Goal: Task Accomplishment & Management: Use online tool/utility

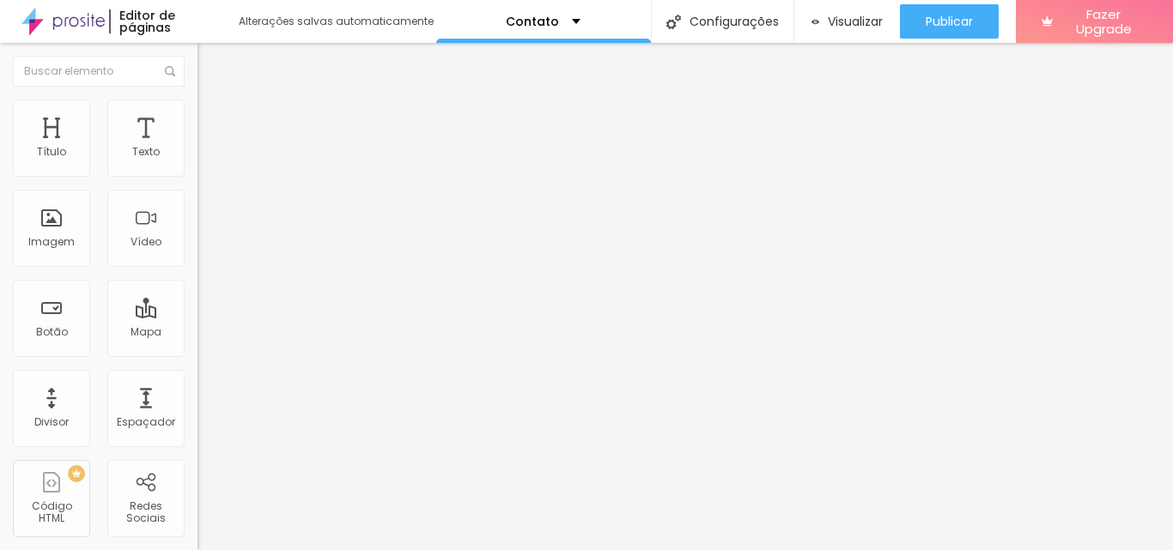
click at [213, 119] on span "Estilo" at bounding box center [226, 111] width 27 height 15
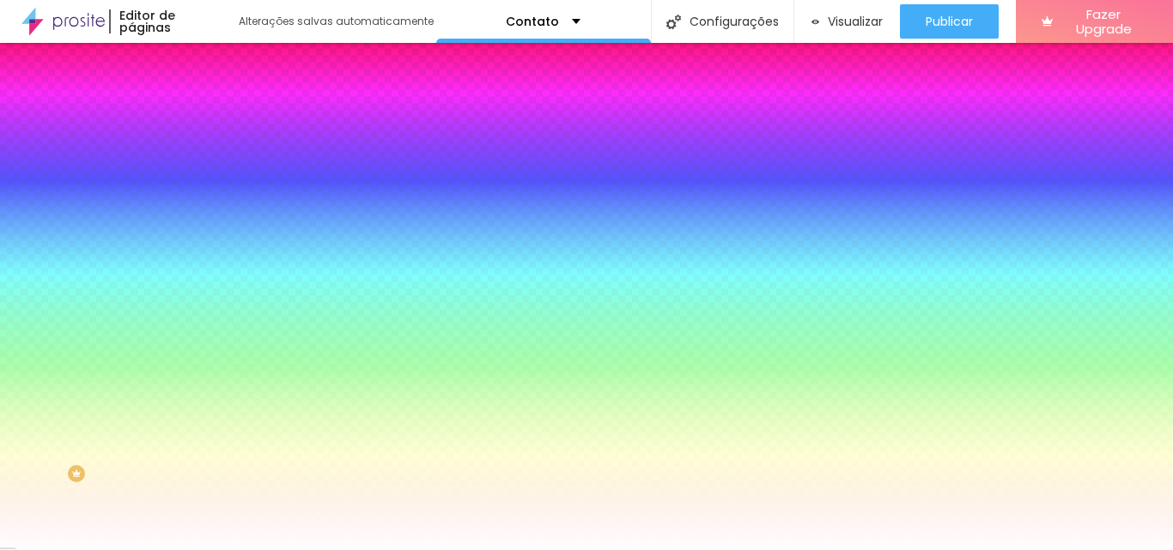
click at [198, 117] on li "Avançado" at bounding box center [297, 125] width 198 height 17
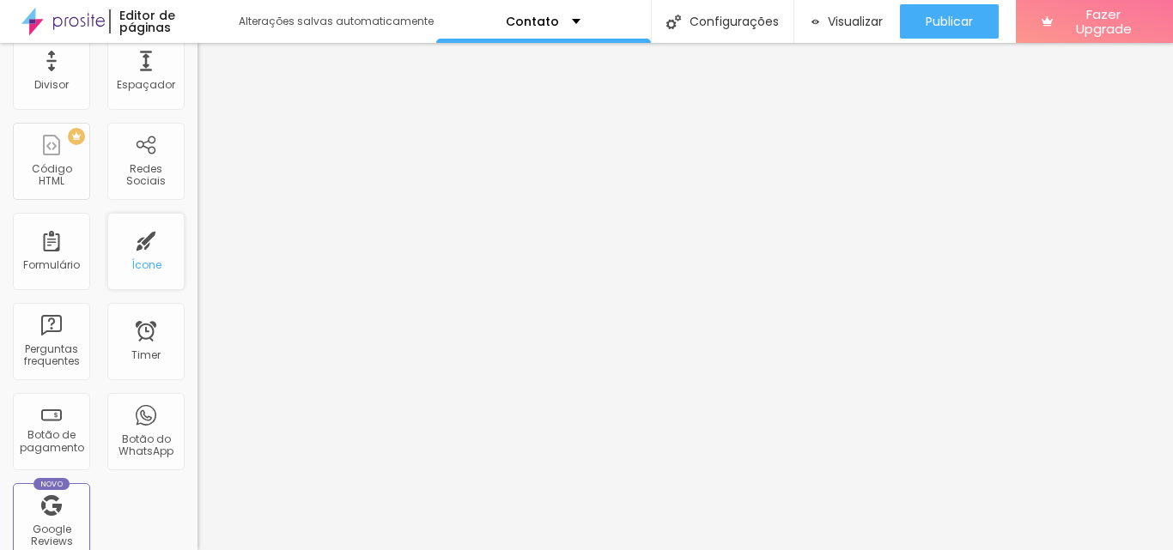
scroll to position [429, 0]
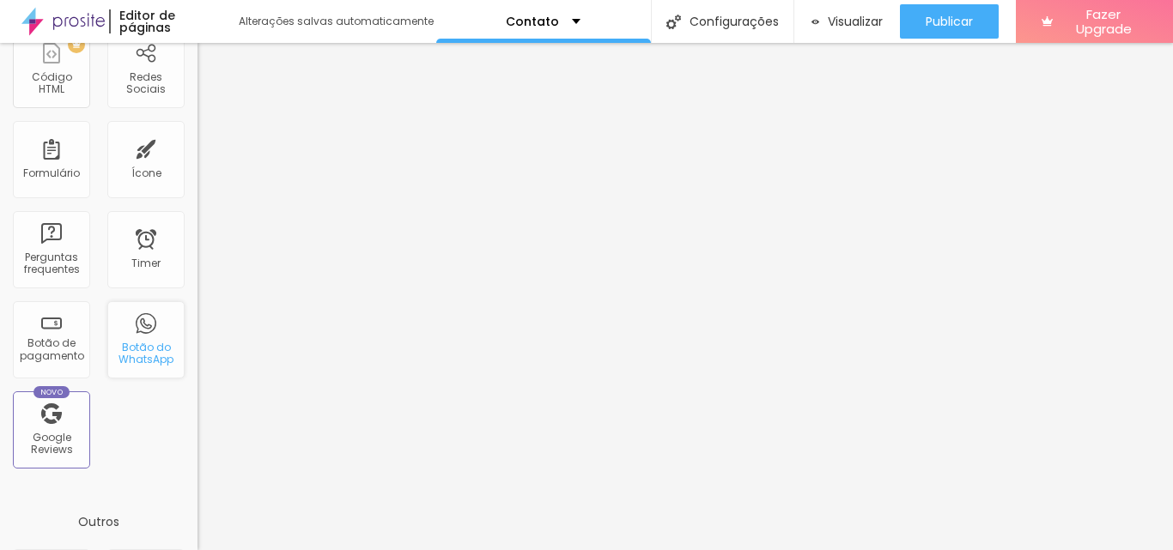
click at [127, 353] on div "Botão do WhatsApp" at bounding box center [146, 354] width 68 height 25
click at [135, 328] on div "Botão do WhatsApp" at bounding box center [145, 339] width 77 height 77
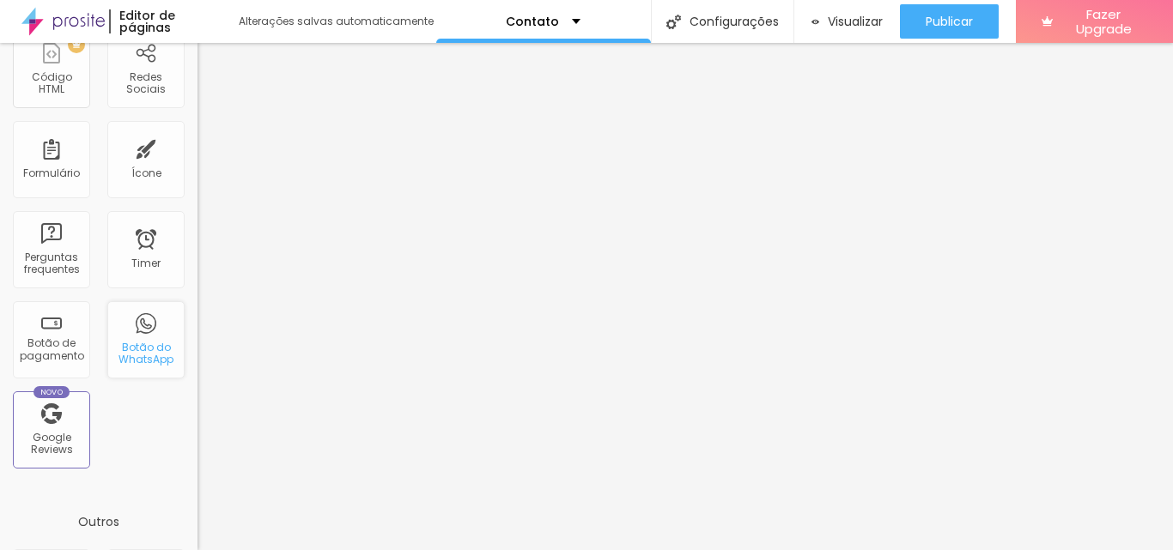
click at [135, 328] on div "Botão do WhatsApp" at bounding box center [145, 339] width 77 height 77
click at [135, 368] on div "Botão do WhatsApp" at bounding box center [145, 339] width 77 height 77
click at [136, 368] on div "Botão do WhatsApp" at bounding box center [145, 339] width 77 height 77
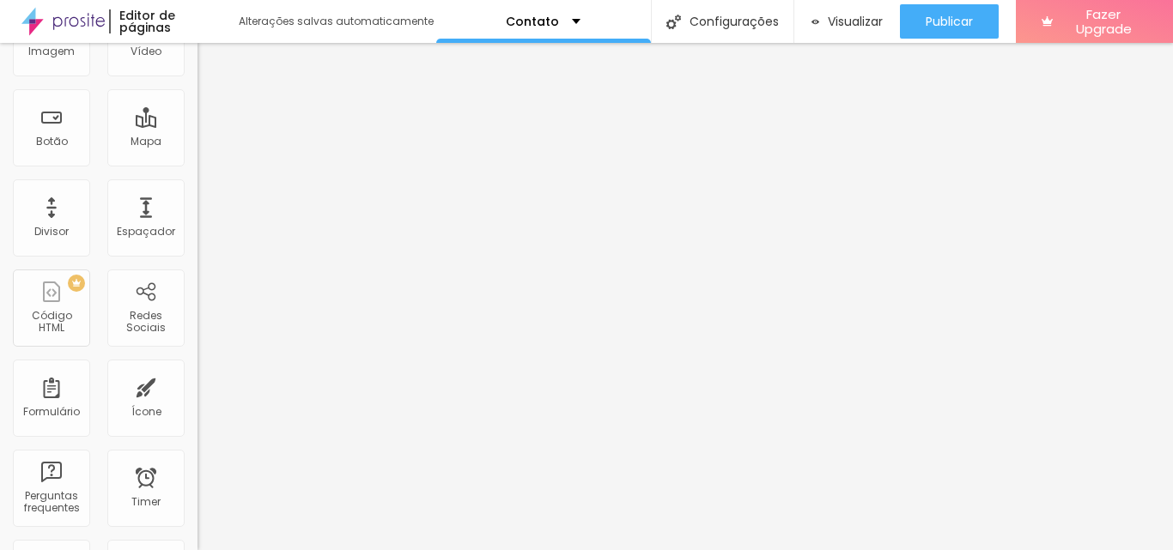
scroll to position [0, 0]
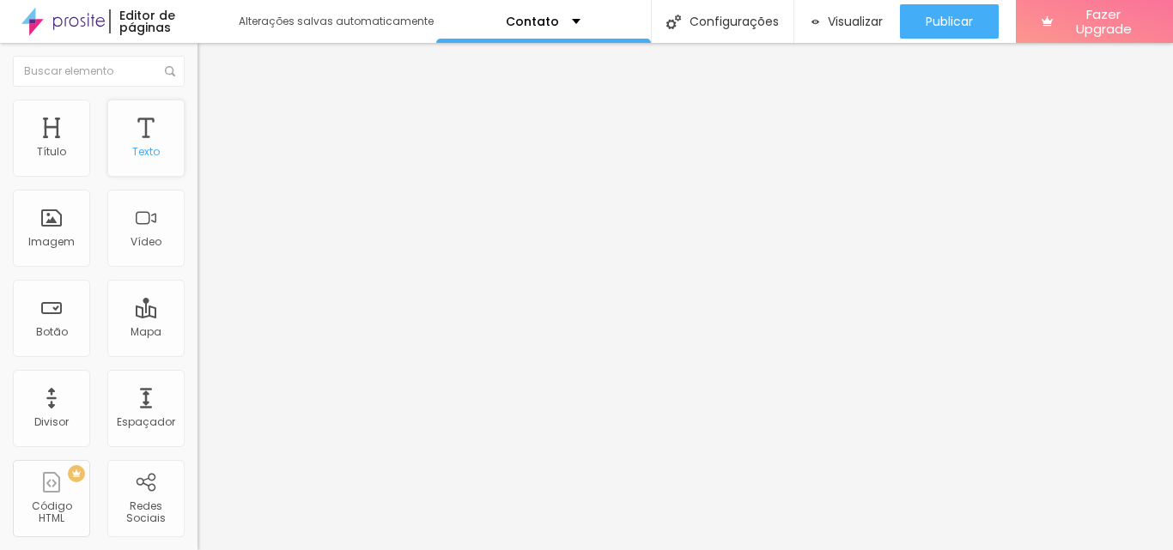
click at [137, 132] on div "Texto" at bounding box center [145, 138] width 77 height 77
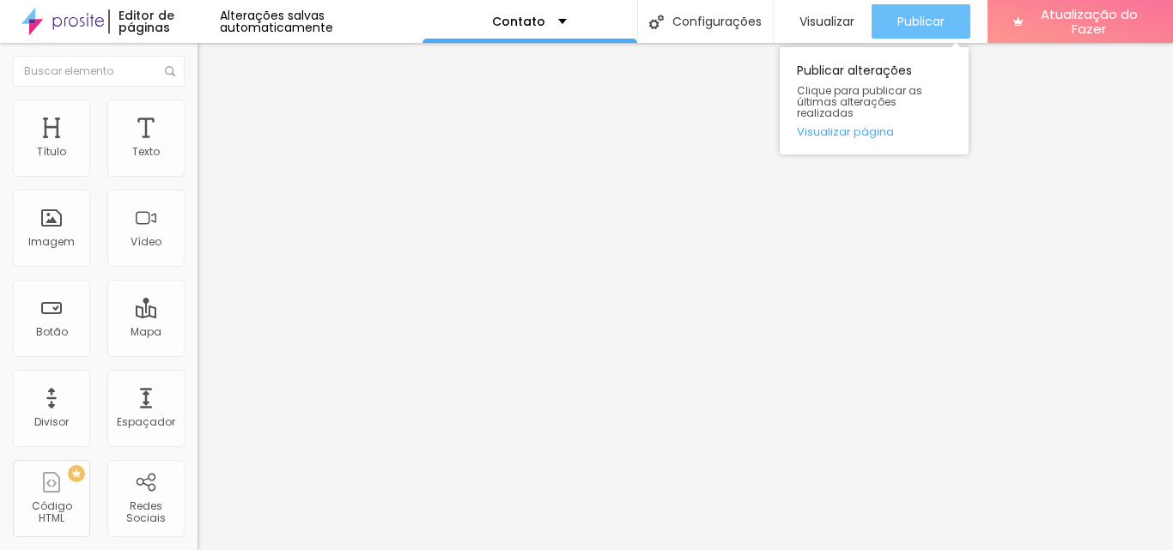
click at [921, 33] on div "Publicar" at bounding box center [920, 21] width 47 height 34
